Goal: Information Seeking & Learning: Learn about a topic

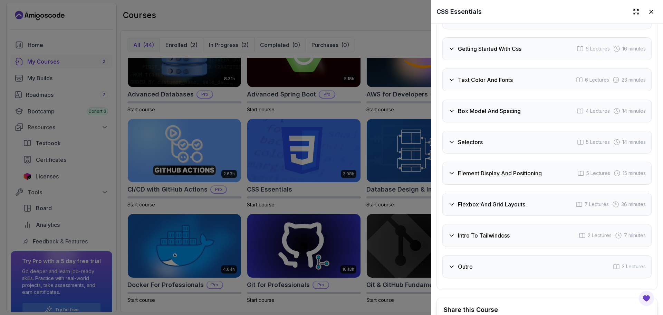
scroll to position [1335, 0]
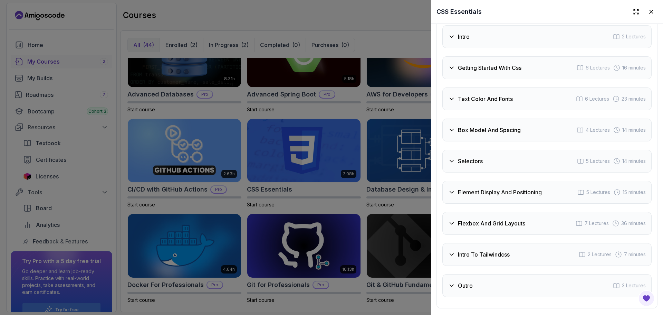
click at [508, 141] on div "Box Model And Spacing 4 Lectures 14 minutes" at bounding box center [547, 129] width 209 height 23
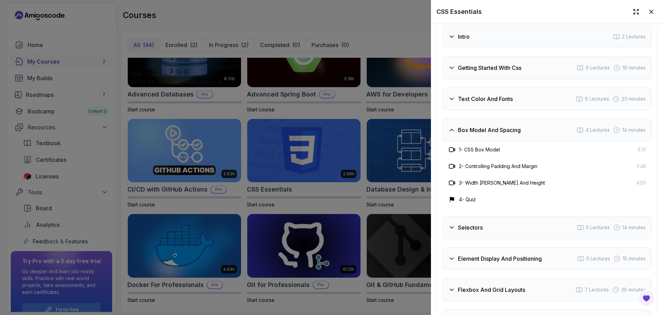
click at [508, 141] on div "Box Model And Spacing 4 Lectures 14 minutes" at bounding box center [547, 129] width 209 height 23
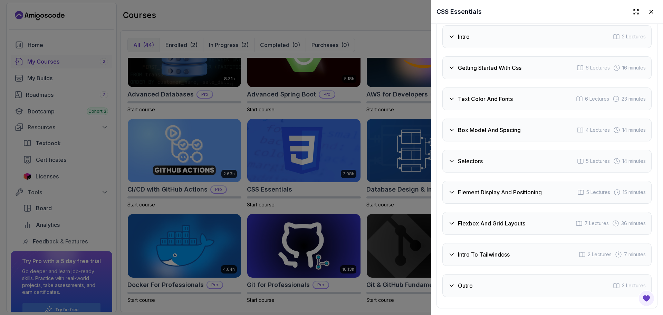
click at [508, 172] on div "Selectors 5 Lectures 14 minutes" at bounding box center [547, 161] width 209 height 23
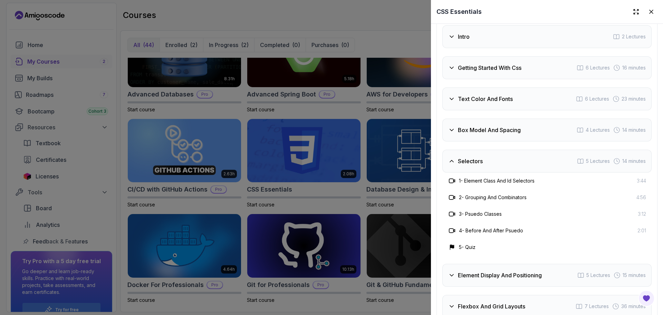
click at [508, 172] on div "Selectors 5 Lectures 14 minutes" at bounding box center [547, 161] width 209 height 23
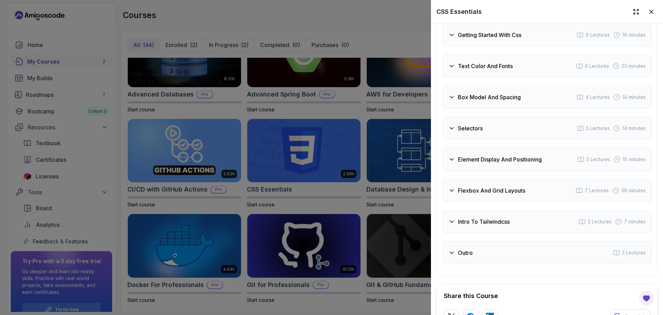
scroll to position [1404, 0]
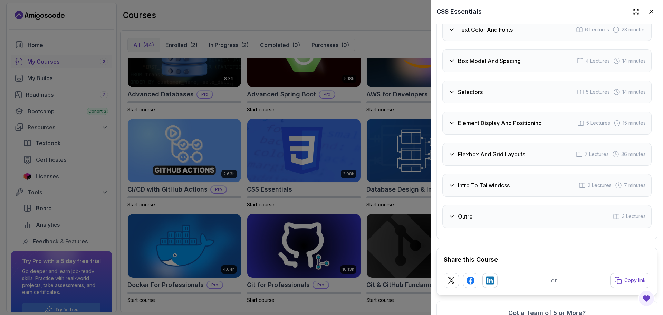
click at [499, 127] on h3 "Element Display And Positioning" at bounding box center [500, 123] width 84 height 8
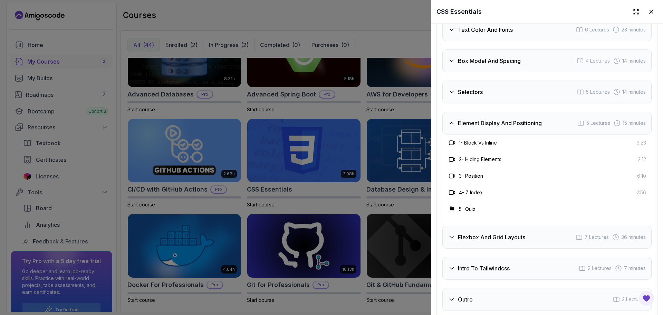
click at [499, 127] on h3 "Element Display And Positioning" at bounding box center [500, 123] width 84 height 8
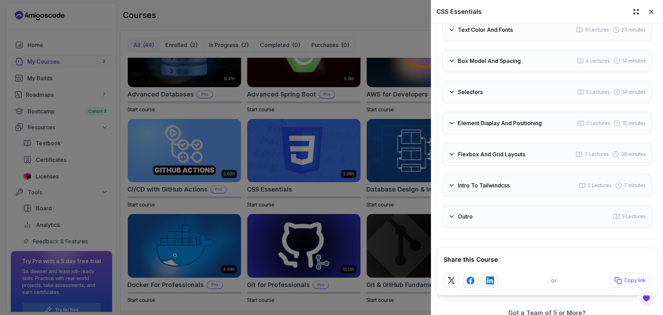
click at [505, 165] on div "Flexbox And Grid Layouts 7 Lectures 36 minutes" at bounding box center [547, 154] width 209 height 23
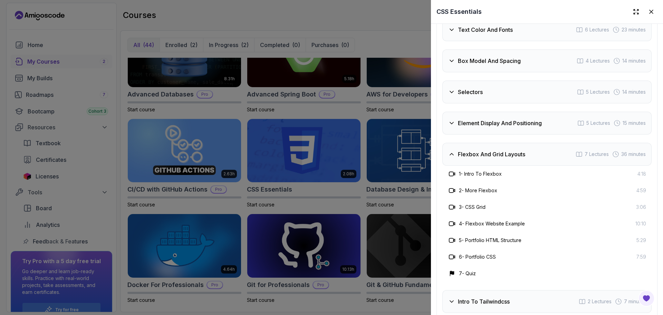
click at [505, 165] on div "Flexbox And Grid Layouts 7 Lectures 36 minutes" at bounding box center [547, 154] width 209 height 23
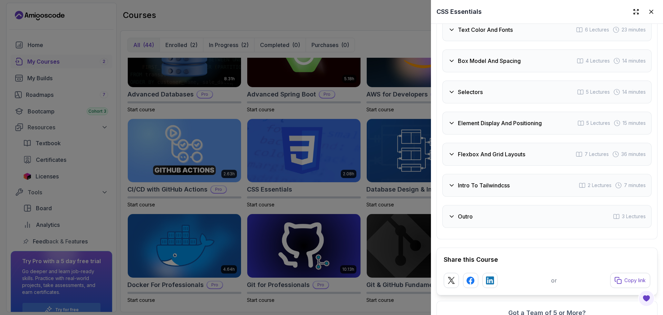
click at [506, 189] on h3 "Intro To Tailwindcss" at bounding box center [484, 185] width 52 height 8
click at [503, 189] on h3 "Intro To Tailwindcss" at bounding box center [484, 185] width 52 height 8
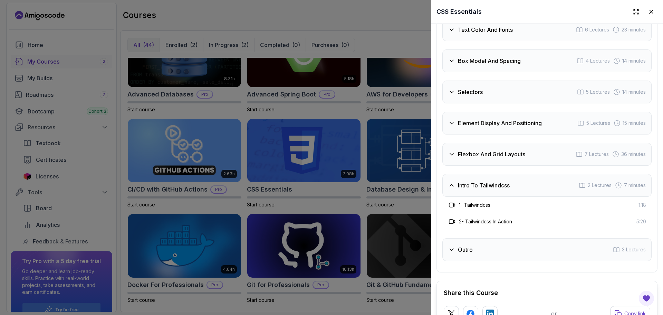
click at [503, 189] on h3 "Intro To Tailwindcss" at bounding box center [484, 185] width 52 height 8
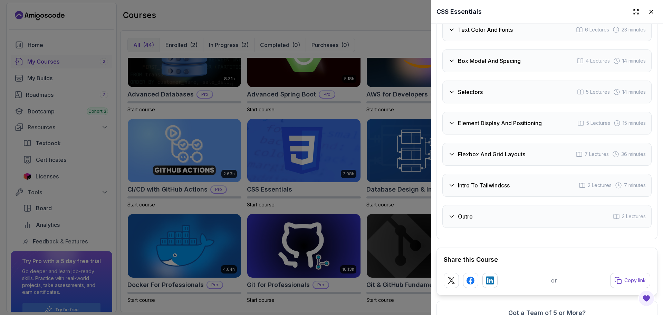
click at [495, 228] on div "Outro 3 Lectures" at bounding box center [547, 216] width 209 height 23
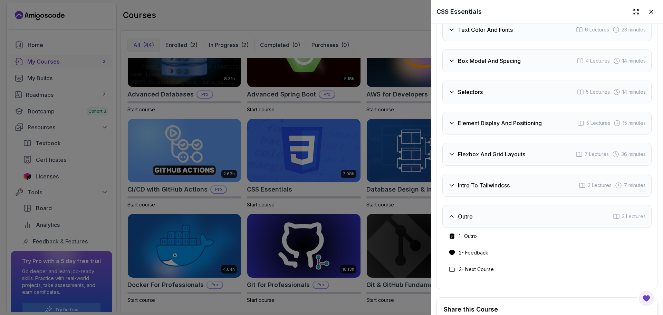
click at [495, 228] on div "Outro 3 Lectures" at bounding box center [547, 216] width 209 height 23
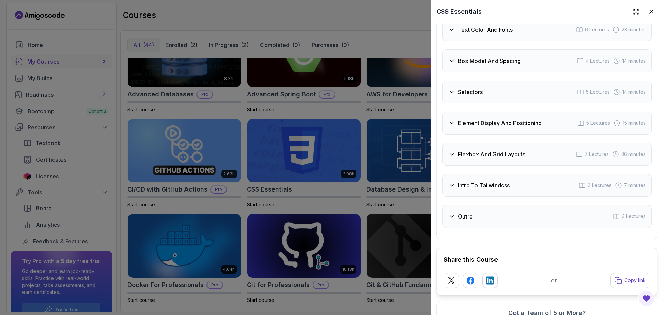
click at [487, 189] on h3 "Intro To Tailwindcss" at bounding box center [484, 185] width 52 height 8
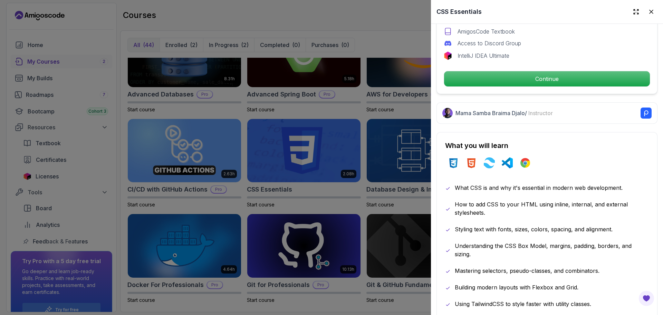
scroll to position [0, 0]
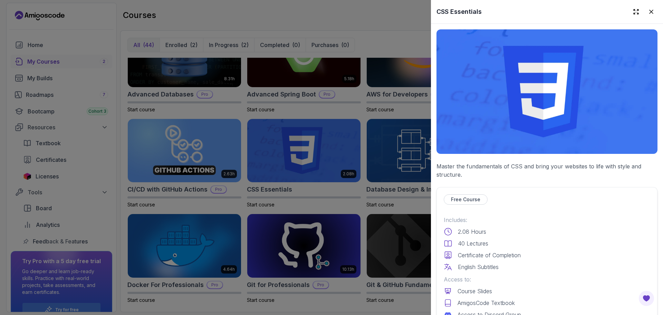
drag, startPoint x: 508, startPoint y: 156, endPoint x: 508, endPoint y: 97, distance: 58.4
click at [382, 37] on div at bounding box center [331, 157] width 663 height 315
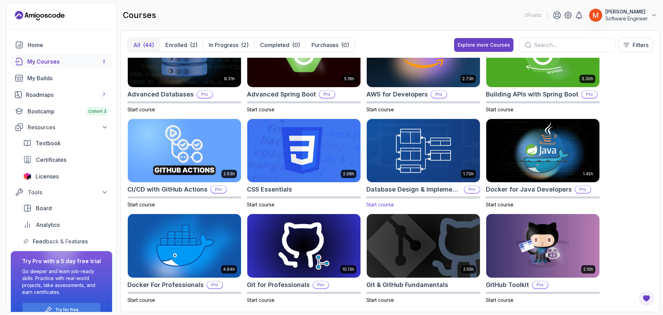
click at [397, 154] on img at bounding box center [423, 150] width 119 height 67
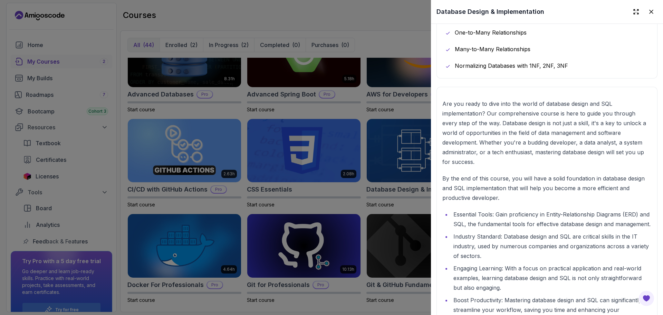
drag, startPoint x: 525, startPoint y: 163, endPoint x: 509, endPoint y: 248, distance: 86.0
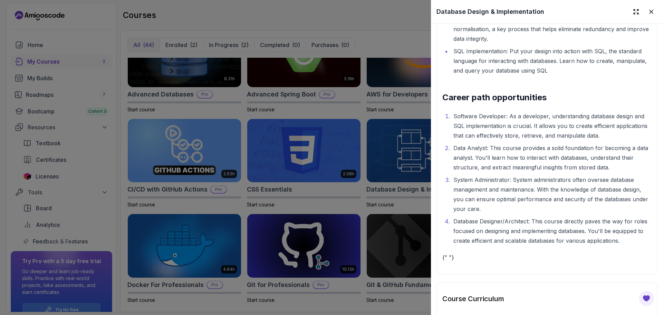
scroll to position [1204, 0]
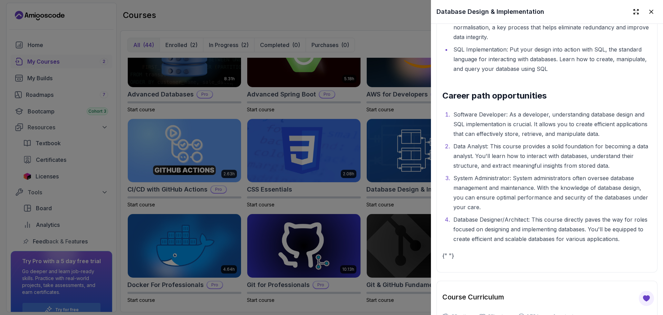
click at [578, 212] on li "System Administrator: System administrators often oversee database management a…" at bounding box center [552, 192] width 200 height 39
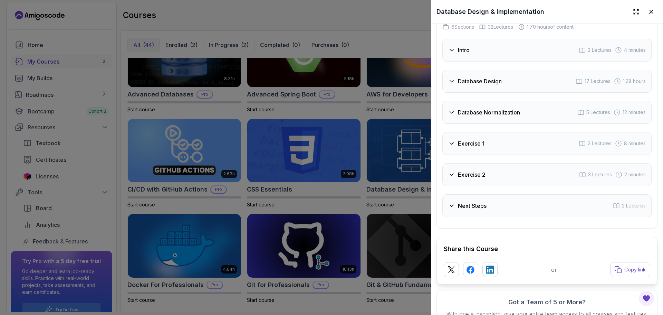
scroll to position [1490, 0]
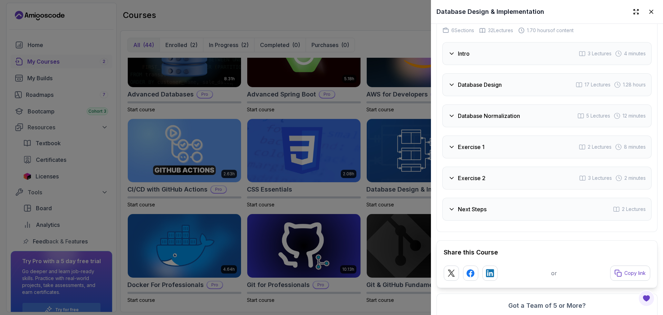
click at [510, 127] on div "Database Normalization 5 Lectures 12 minutes" at bounding box center [547, 115] width 209 height 23
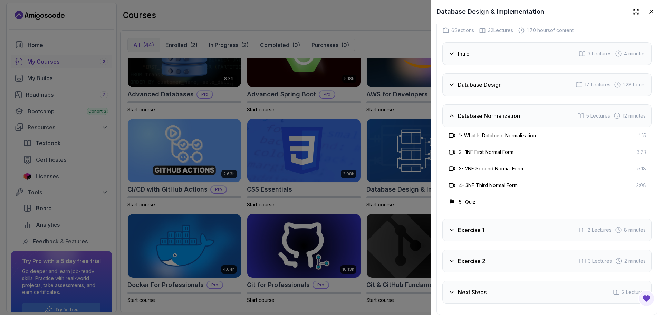
drag, startPoint x: 490, startPoint y: 105, endPoint x: 487, endPoint y: 72, distance: 34.0
click at [490, 96] on div "Database Design 17 Lectures 1.28 hours" at bounding box center [547, 84] width 209 height 23
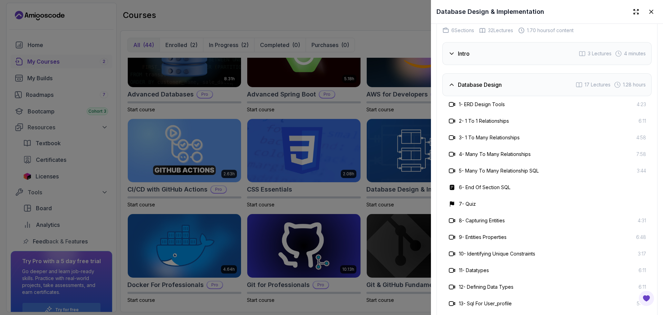
click at [487, 65] on div "Intro 3 Lectures 4 minutes" at bounding box center [547, 53] width 209 height 23
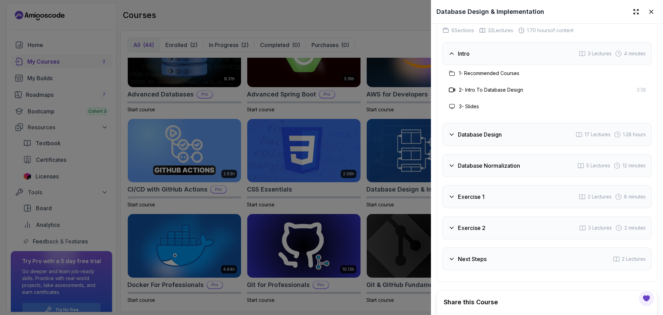
click at [560, 94] on div "2 - Intro To Database Design 3:38" at bounding box center [547, 90] width 198 height 8
drag, startPoint x: 524, startPoint y: 141, endPoint x: 525, endPoint y: 146, distance: 6.0
click at [524, 142] on div "Database Design 17 Lectures 1.28 hours" at bounding box center [547, 134] width 209 height 23
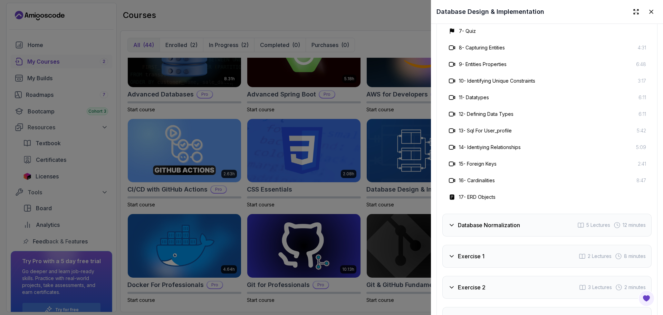
click at [503, 229] on h3 "Database Normalization" at bounding box center [489, 225] width 62 height 8
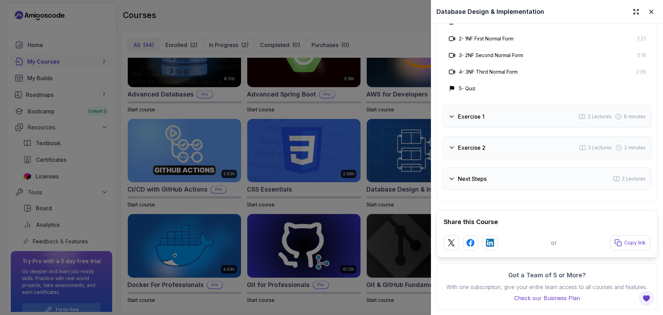
drag, startPoint x: 485, startPoint y: 111, endPoint x: 501, endPoint y: 158, distance: 49.4
click at [485, 114] on div "Exercise 1 2 Lectures 8 minutes" at bounding box center [547, 116] width 209 height 23
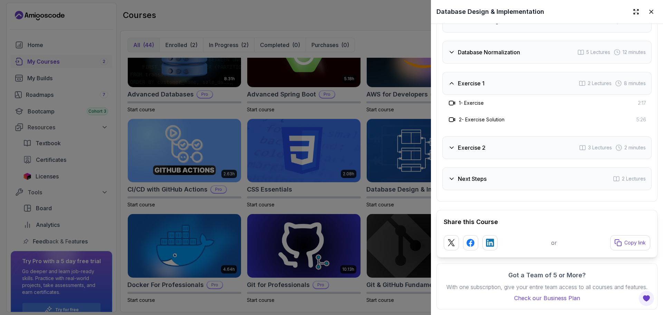
drag, startPoint x: 501, startPoint y: 158, endPoint x: 501, endPoint y: 172, distance: 14.5
click at [501, 161] on div "Intro 3 Lectures 4 minutes Database Design 17 Lectures 1.28 hours Database Norm…" at bounding box center [547, 84] width 209 height 211
click at [484, 150] on div "Exercise 2 3 Lectures 2 minutes" at bounding box center [547, 147] width 209 height 23
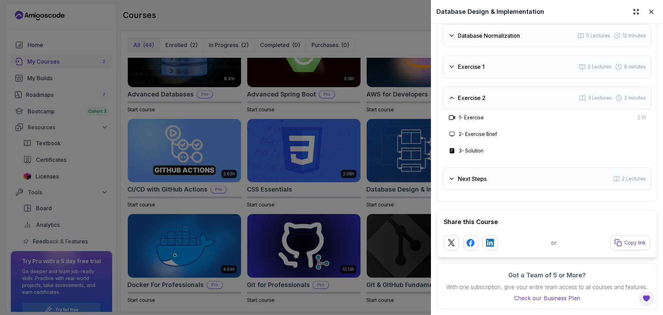
click at [481, 170] on div "Intro 3 Lectures 4 minutes Database Design 17 Lectures 1.28 hours Database Norm…" at bounding box center [547, 76] width 209 height 228
click at [485, 183] on h3 "Next Steps" at bounding box center [472, 178] width 29 height 8
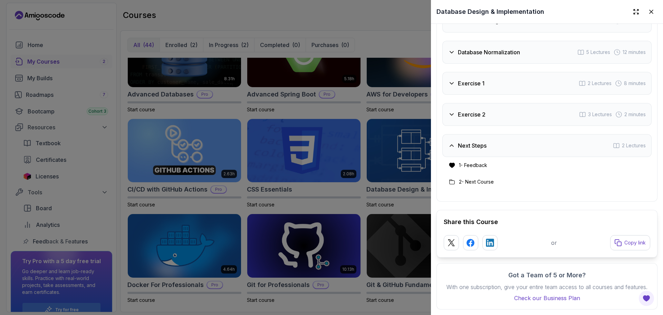
click at [494, 113] on div "Exercise 2 3 Lectures 2 minutes" at bounding box center [547, 114] width 209 height 23
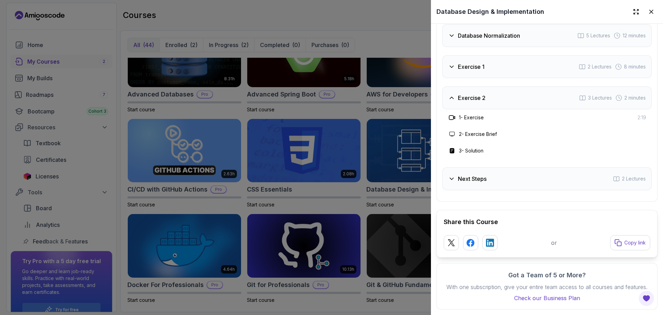
click at [484, 179] on div "Next Steps 2 Lectures" at bounding box center [547, 178] width 209 height 23
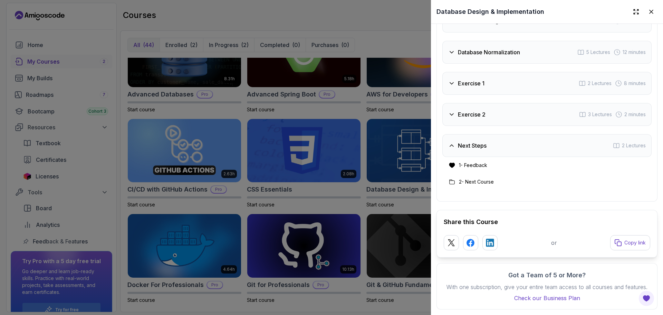
click at [486, 112] on div "Exercise 2 3 Lectures 2 minutes" at bounding box center [547, 114] width 209 height 23
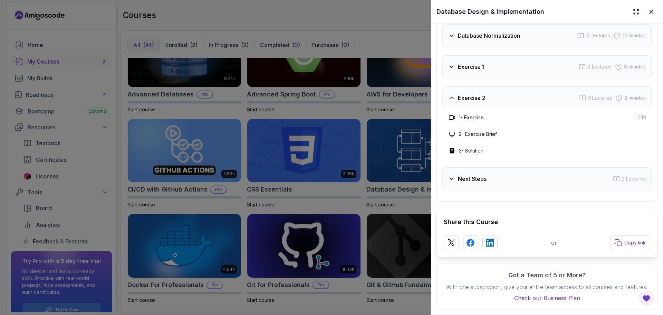
drag, startPoint x: 490, startPoint y: 107, endPoint x: 511, endPoint y: 173, distance: 69.4
click at [491, 107] on div "Exercise 2 3 Lectures 2 minutes" at bounding box center [547, 97] width 209 height 23
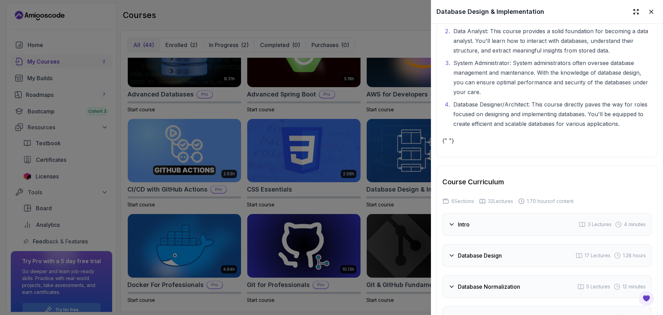
scroll to position [1269, 0]
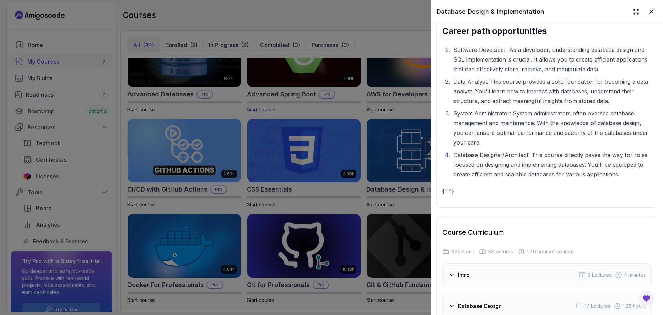
drag, startPoint x: 388, startPoint y: 41, endPoint x: 314, endPoint y: 72, distance: 79.3
click at [388, 46] on div at bounding box center [331, 157] width 663 height 315
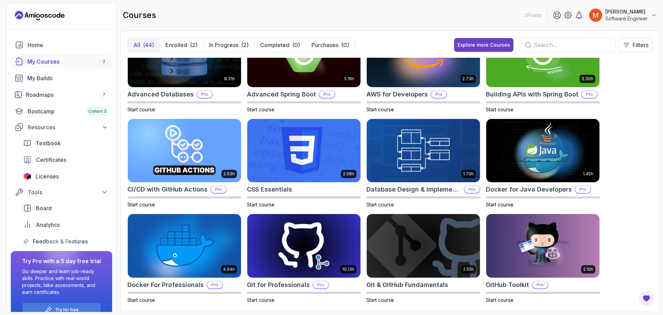
scroll to position [0, 0]
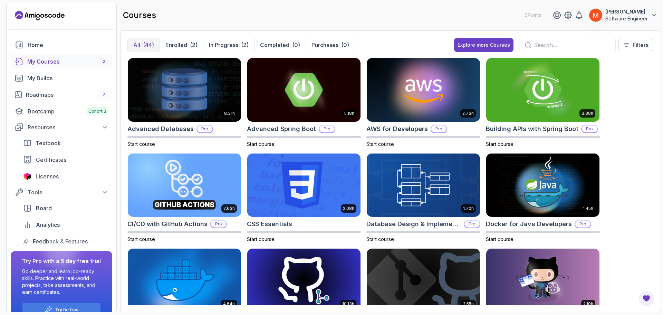
click at [623, 132] on div "8.31h Advanced Databases Pro Start course 5.18h Advanced Spring Boot Pro Start …" at bounding box center [390, 181] width 526 height 247
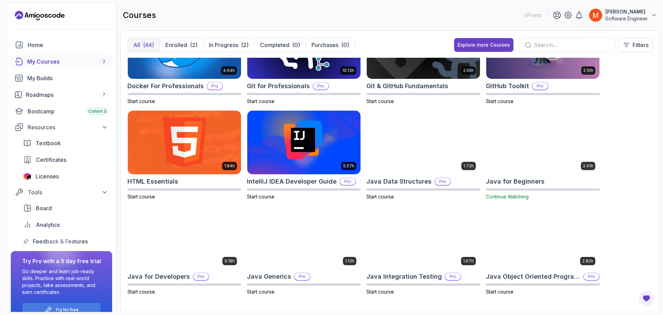
scroll to position [221, 0]
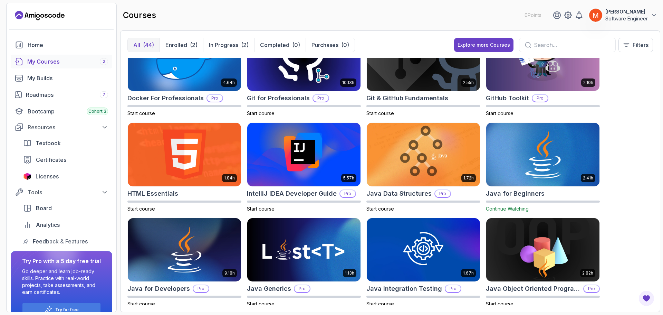
click at [496, 172] on img at bounding box center [543, 154] width 119 height 67
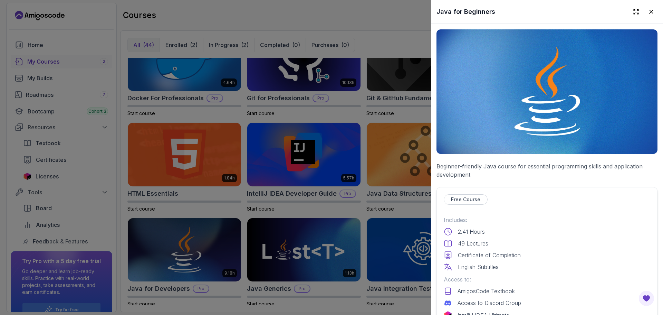
click at [520, 175] on p "Beginner-friendly Java course for essential programming skills and application …" at bounding box center [547, 170] width 221 height 17
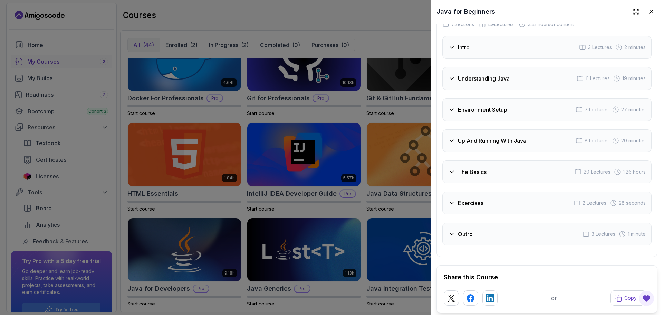
scroll to position [1342, 0]
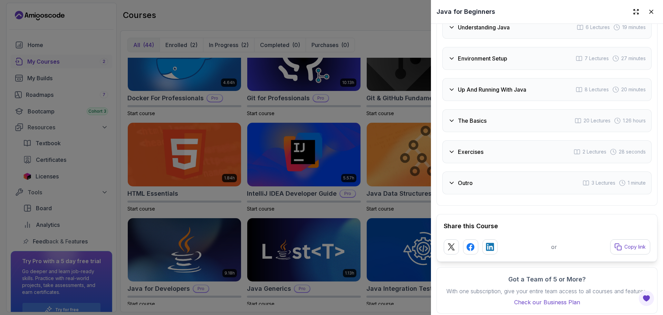
click at [367, 121] on div at bounding box center [331, 157] width 663 height 315
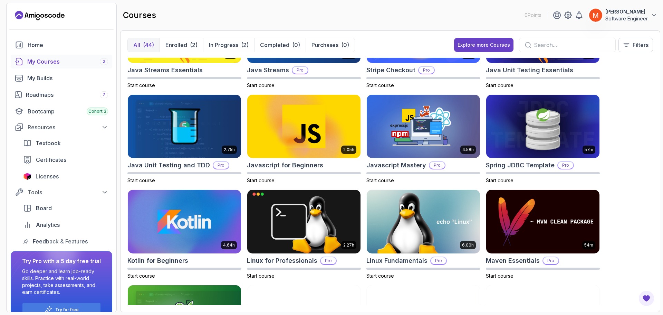
scroll to position [803, 0]
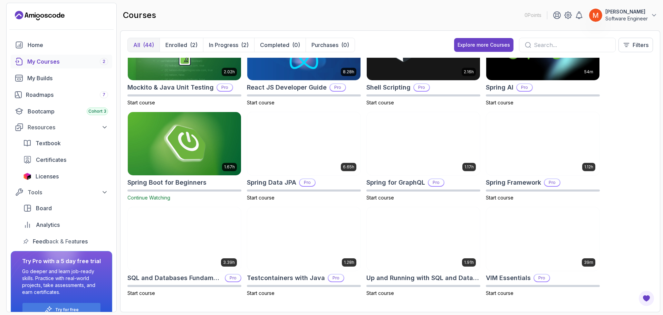
drag, startPoint x: 619, startPoint y: 208, endPoint x: 619, endPoint y: 212, distance: 4.5
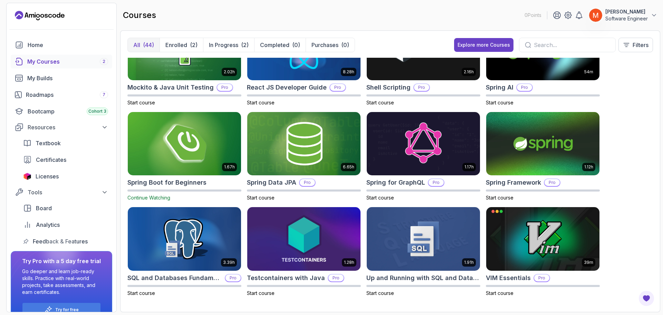
click at [187, 152] on img at bounding box center [184, 143] width 119 height 67
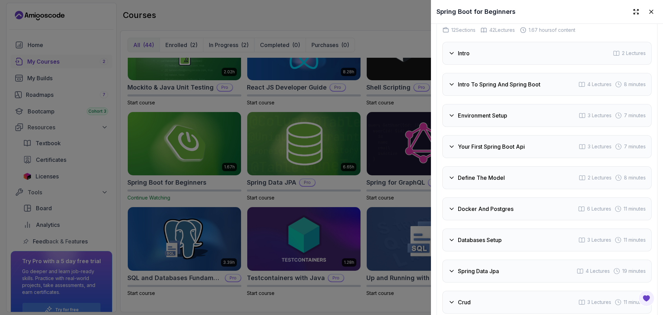
scroll to position [1105, 0]
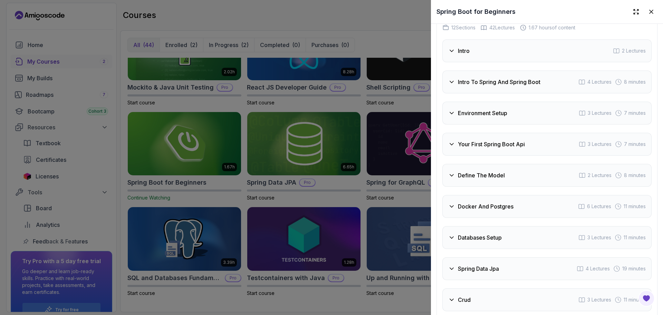
click at [533, 86] on h3 "Intro To Spring And Spring Boot" at bounding box center [499, 82] width 83 height 8
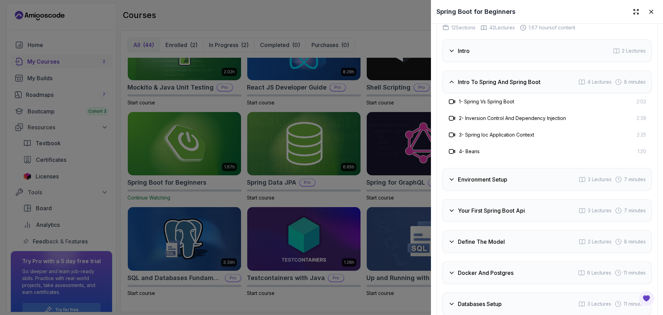
click at [533, 86] on h3 "Intro To Spring And Spring Boot" at bounding box center [499, 82] width 83 height 8
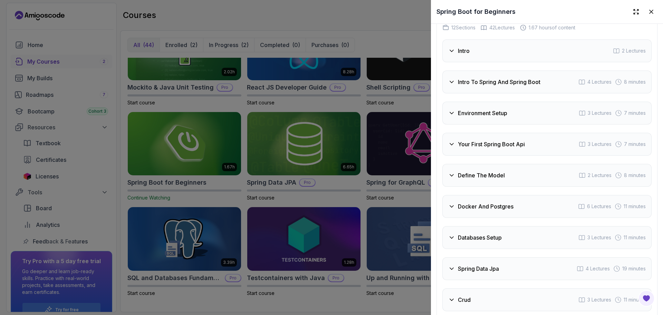
click at [531, 119] on div "Environment Setup 3 Lectures 7 minutes" at bounding box center [547, 113] width 209 height 23
click at [527, 82] on div "Intro To Spring And Spring Boot 4 Lectures 8 minutes" at bounding box center [547, 81] width 209 height 23
click at [527, 59] on div "Intro 2 Lectures" at bounding box center [547, 50] width 209 height 23
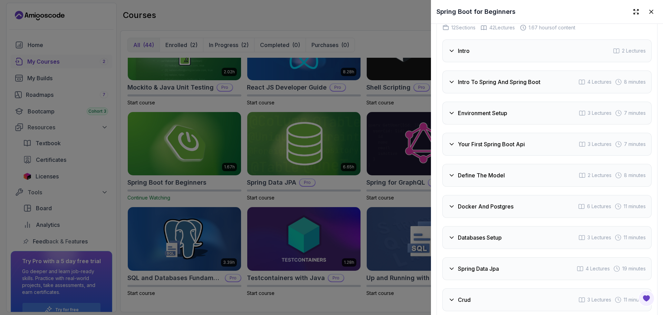
click at [527, 59] on div "Intro 2 Lectures" at bounding box center [547, 50] width 209 height 23
click at [522, 86] on h3 "Intro To Spring And Spring Boot" at bounding box center [499, 82] width 83 height 8
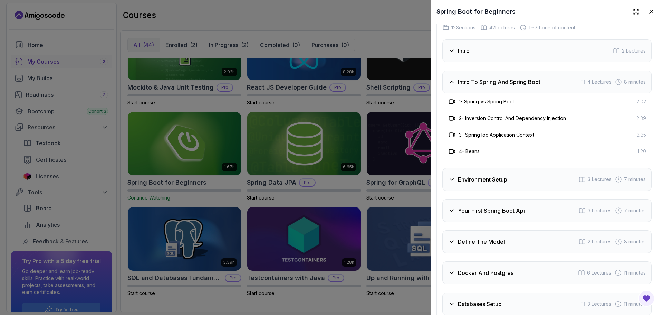
click at [522, 86] on h3 "Intro To Spring And Spring Boot" at bounding box center [499, 82] width 83 height 8
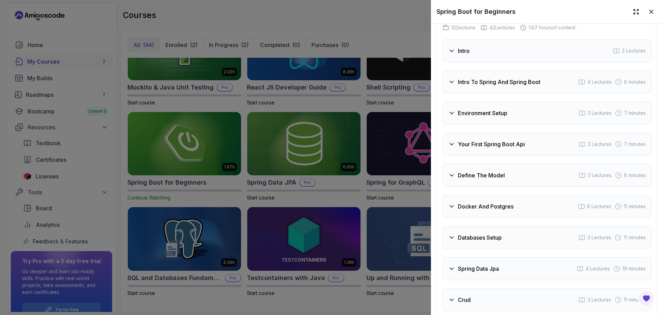
click at [519, 118] on div "Environment Setup 3 Lectures 7 minutes" at bounding box center [547, 113] width 209 height 23
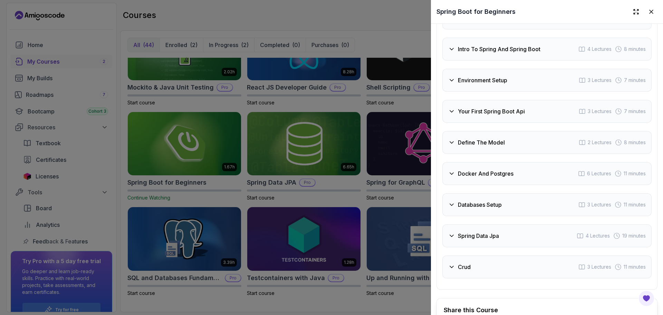
scroll to position [1175, 0]
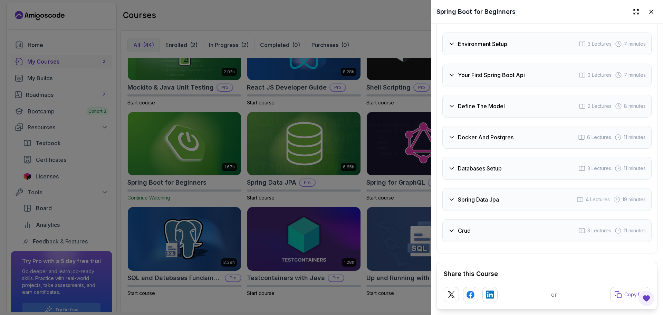
click at [518, 79] on h3 "Your First Spring Boot Api" at bounding box center [491, 75] width 67 height 8
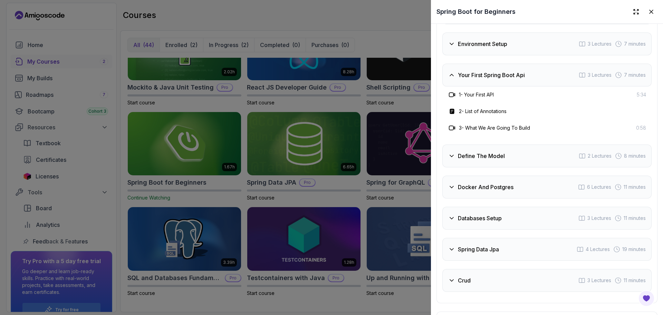
click at [518, 79] on h3 "Your First Spring Boot Api" at bounding box center [491, 75] width 67 height 8
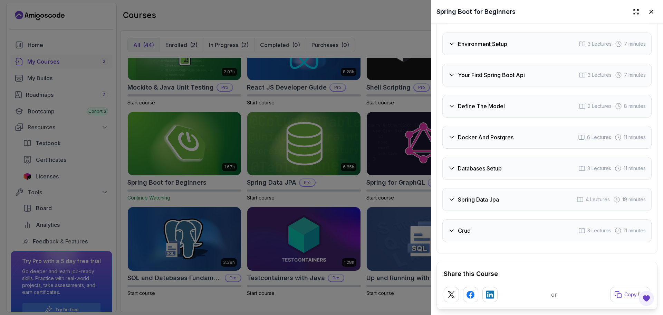
click at [519, 117] on div "Define The Model 2 Lectures 8 minutes" at bounding box center [547, 106] width 209 height 23
click at [514, 79] on h3 "Your First Spring Boot Api" at bounding box center [491, 75] width 67 height 8
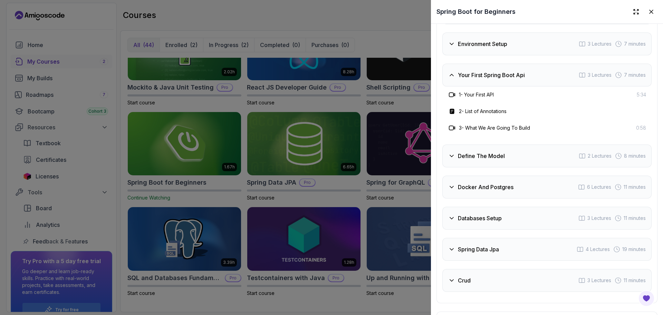
click at [514, 79] on h3 "Your First Spring Boot Api" at bounding box center [491, 75] width 67 height 8
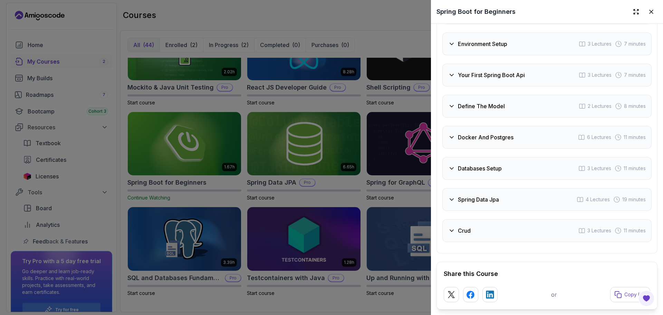
click at [500, 138] on div "Docker And Postgres 6 Lectures 11 minutes" at bounding box center [547, 137] width 209 height 23
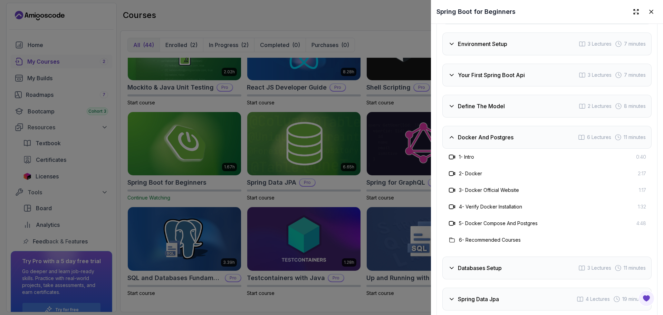
click at [501, 137] on div "Docker And Postgres 6 Lectures 11 minutes" at bounding box center [547, 137] width 209 height 23
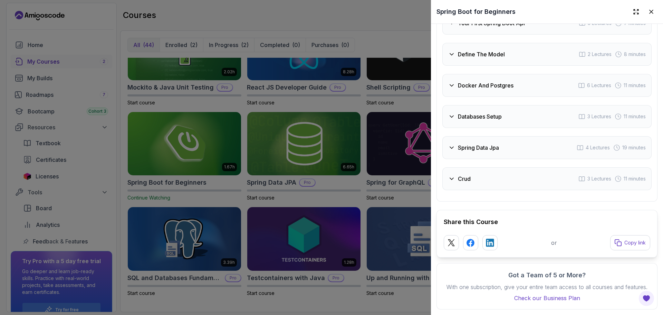
scroll to position [1242, 0]
click at [504, 105] on div "Databases Setup 3 Lectures 11 minutes" at bounding box center [547, 116] width 209 height 23
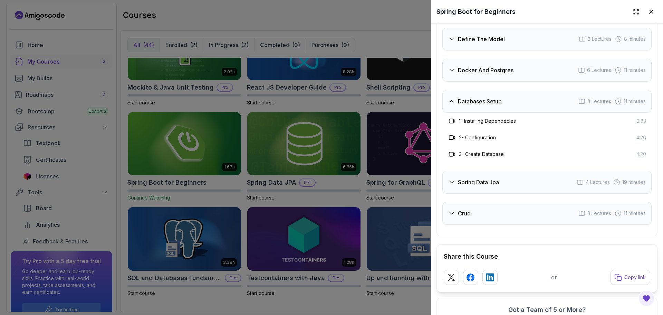
click at [504, 104] on div "Databases Setup 3 Lectures 11 minutes" at bounding box center [547, 101] width 209 height 23
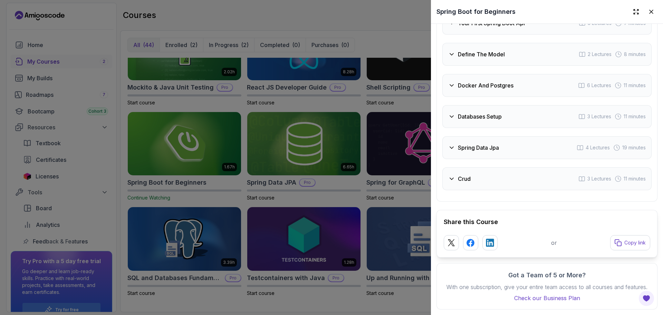
click at [499, 143] on h3 "Spring Data Jpa" at bounding box center [478, 147] width 41 height 8
click at [501, 143] on div "Spring Data Jpa 4 Lectures 19 minutes" at bounding box center [547, 147] width 209 height 23
click at [501, 180] on div "Crud 3 Lectures 11 minutes" at bounding box center [547, 178] width 209 height 23
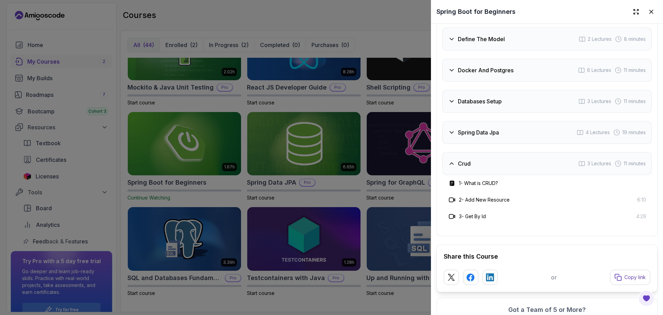
click at [501, 175] on div "Crud 3 Lectures 11 minutes" at bounding box center [547, 163] width 209 height 23
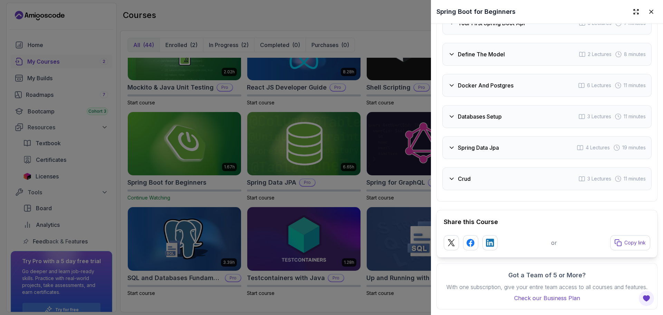
click at [495, 143] on h3 "Spring Data Jpa" at bounding box center [478, 147] width 41 height 8
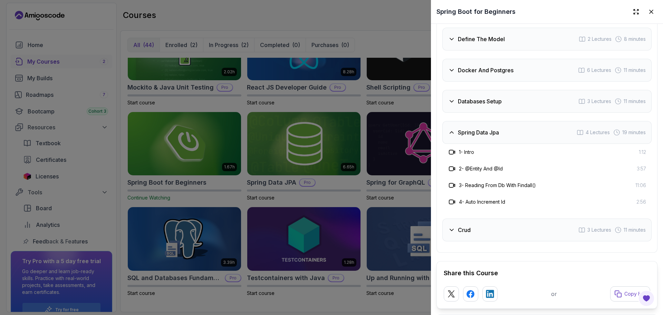
click at [517, 140] on div "Spring Data Jpa 4 Lectures 19 minutes" at bounding box center [547, 132] width 209 height 23
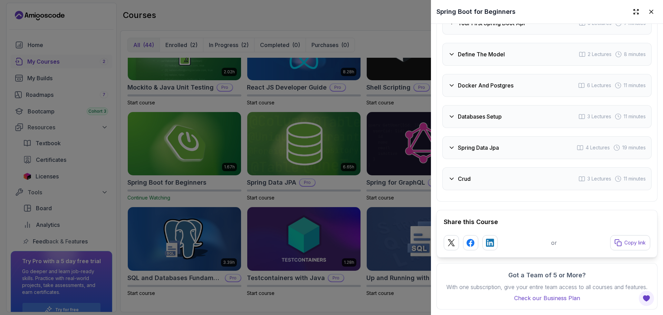
click at [367, 109] on div at bounding box center [331, 157] width 663 height 315
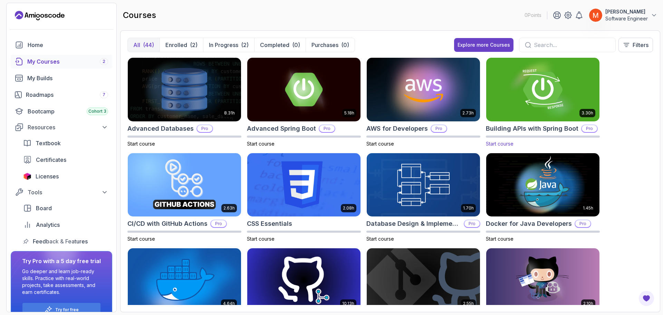
scroll to position [0, 0]
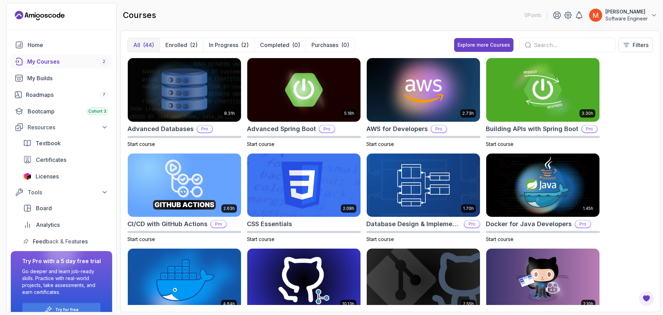
drag, startPoint x: 621, startPoint y: 113, endPoint x: 626, endPoint y: 116, distance: 5.7
click at [624, 115] on div "8.31h Advanced Databases Pro Start course 5.18h Advanced Spring Boot Pro Start …" at bounding box center [390, 181] width 526 height 247
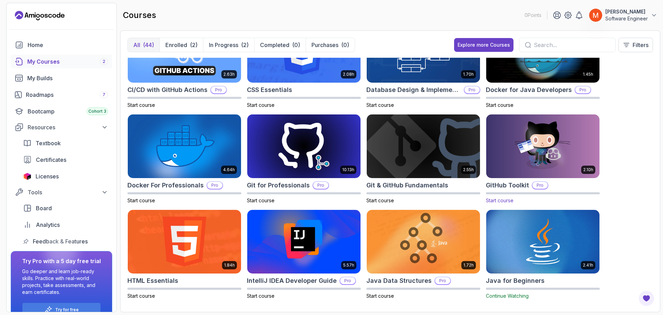
scroll to position [138, 0]
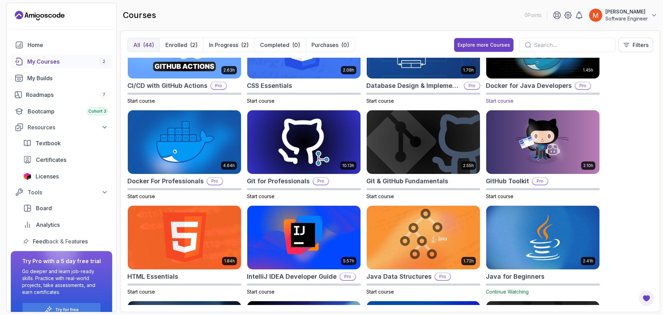
click at [497, 77] on img at bounding box center [543, 46] width 119 height 67
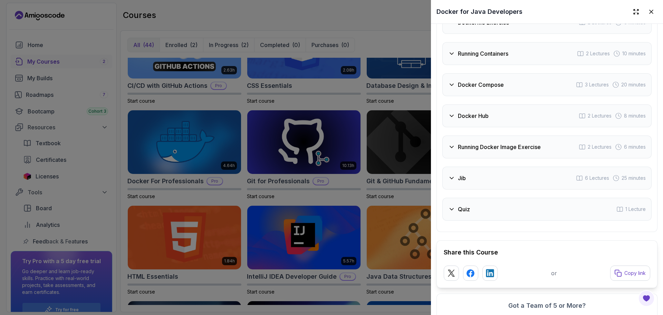
scroll to position [1244, 0]
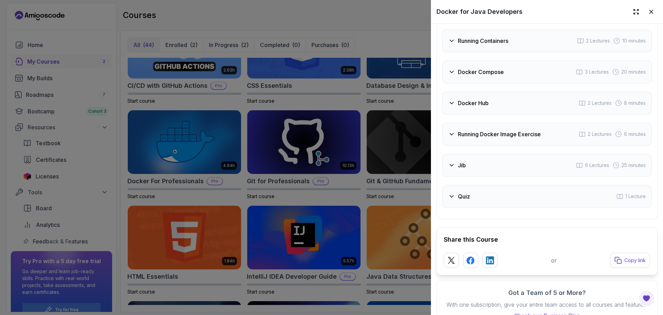
click at [466, 171] on div "Jib 6 Lectures 25 minutes" at bounding box center [547, 165] width 209 height 23
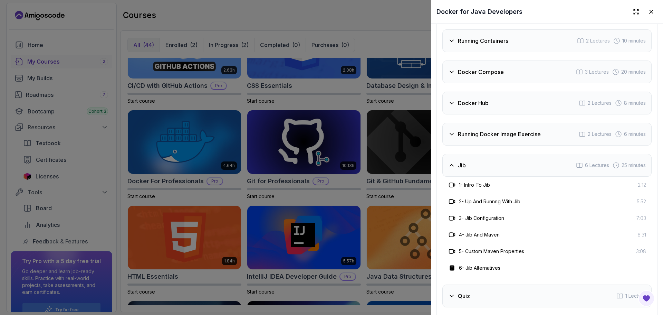
click at [473, 165] on div "Jib 6 Lectures 25 minutes" at bounding box center [547, 165] width 209 height 23
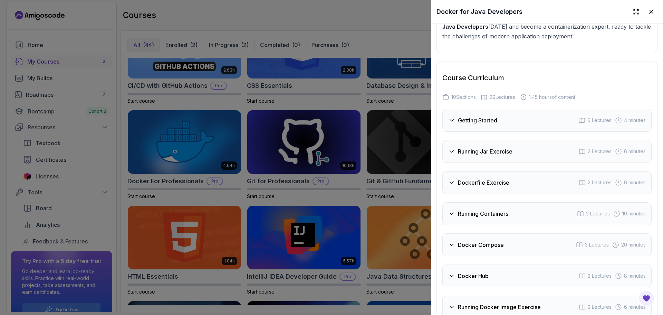
click at [484, 116] on h3 "Getting Started" at bounding box center [477, 120] width 39 height 8
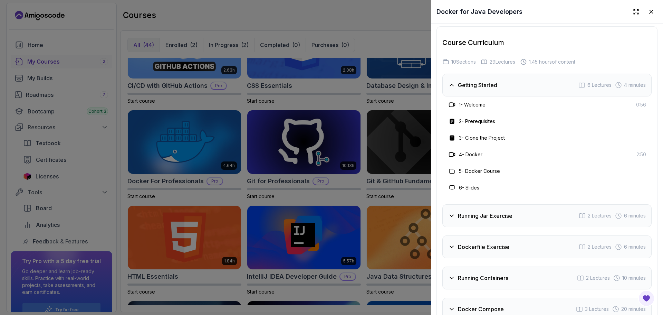
scroll to position [1105, 0]
click at [513, 91] on div "Getting Started 6 Lectures 4 minutes" at bounding box center [547, 85] width 209 height 23
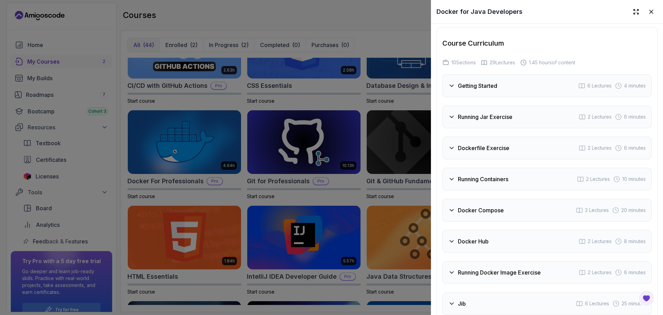
click at [539, 113] on div "Running Jar Exercise 2 Lectures 6 minutes" at bounding box center [547, 116] width 209 height 23
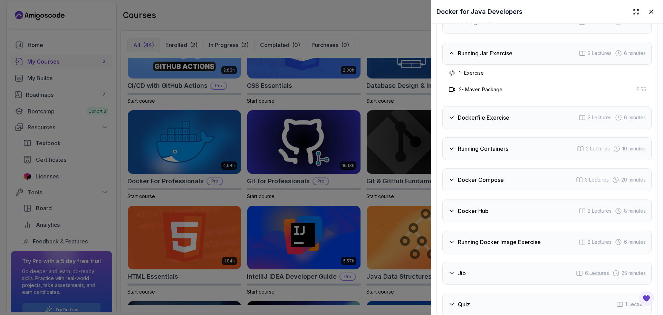
scroll to position [1175, 0]
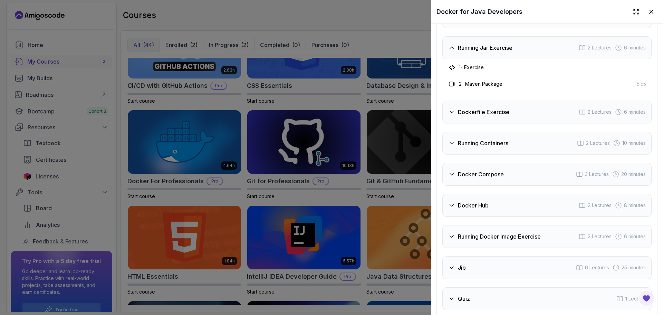
drag, startPoint x: 463, startPoint y: 53, endPoint x: 462, endPoint y: 58, distance: 4.9
click at [463, 53] on div "Running Jar Exercise 2 Lectures 6 minutes" at bounding box center [547, 47] width 209 height 23
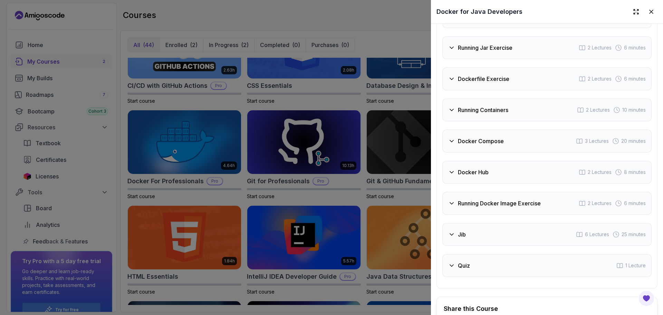
click at [473, 90] on div "Getting Started 6 Lectures 4 minutes Running Jar Exercise 2 Lectures 6 minutes …" at bounding box center [547, 141] width 209 height 272
drag, startPoint x: 475, startPoint y: 82, endPoint x: 474, endPoint y: 86, distance: 4.4
click at [475, 82] on div "Dockerfile Exercise 2 Lectures 6 minutes" at bounding box center [547, 78] width 209 height 23
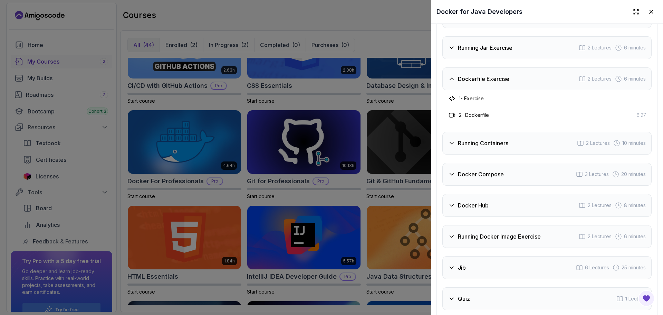
click at [479, 78] on h3 "Dockerfile Exercise" at bounding box center [483, 79] width 51 height 8
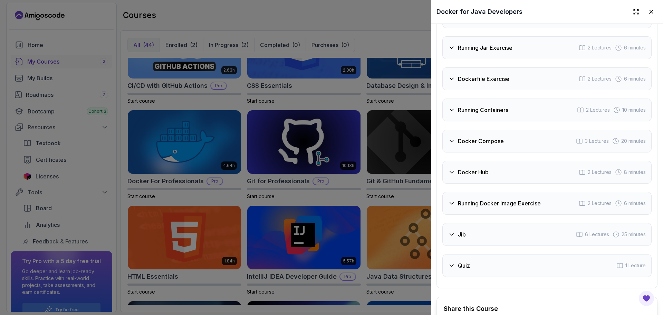
click at [485, 124] on div "Getting Started 6 Lectures 4 minutes Running Jar Exercise 2 Lectures 6 minutes …" at bounding box center [547, 141] width 209 height 272
click at [485, 114] on div "Running Containers 2 Lectures 10 minutes" at bounding box center [547, 109] width 209 height 23
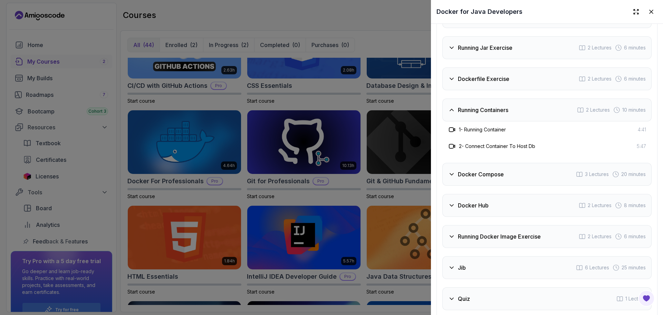
drag, startPoint x: 486, startPoint y: 113, endPoint x: 490, endPoint y: 113, distance: 3.5
click at [487, 112] on div "Running Containers 2 Lectures 10 minutes" at bounding box center [547, 109] width 209 height 23
